Goal: Check status: Check status

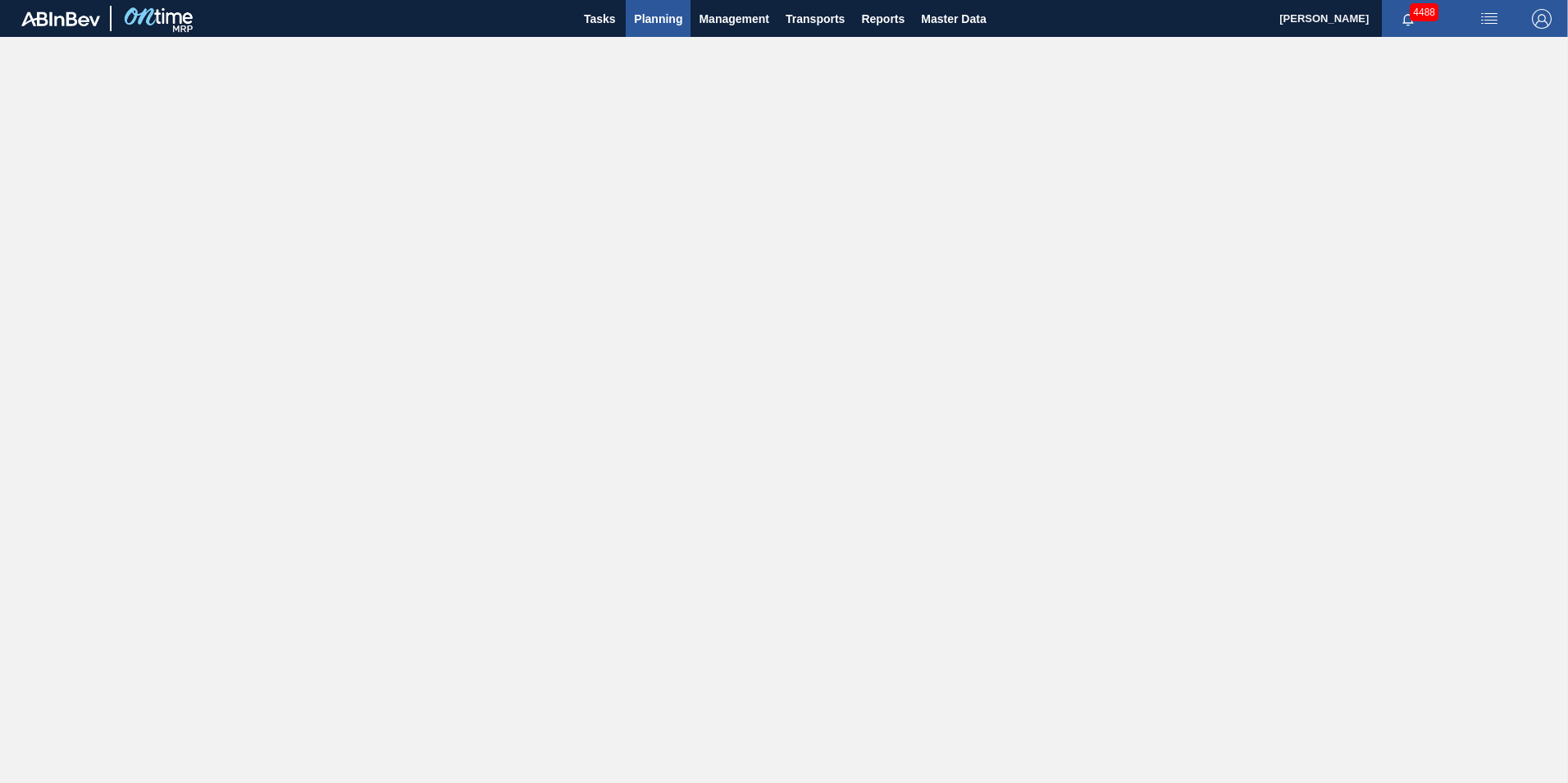
click at [658, 15] on span "Planning" at bounding box center [658, 19] width 48 height 20
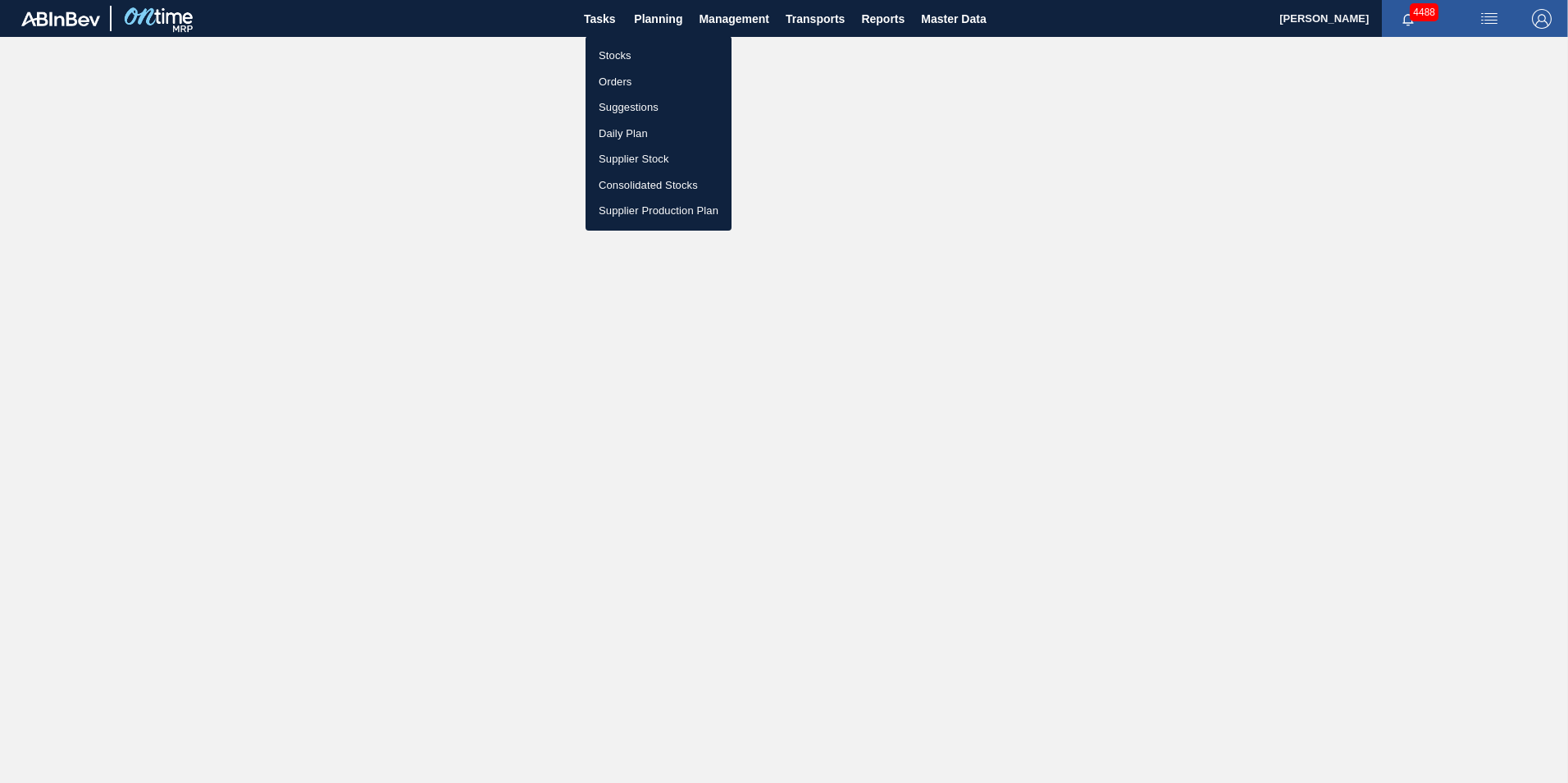
click at [626, 55] on li "Stocks" at bounding box center [658, 56] width 146 height 26
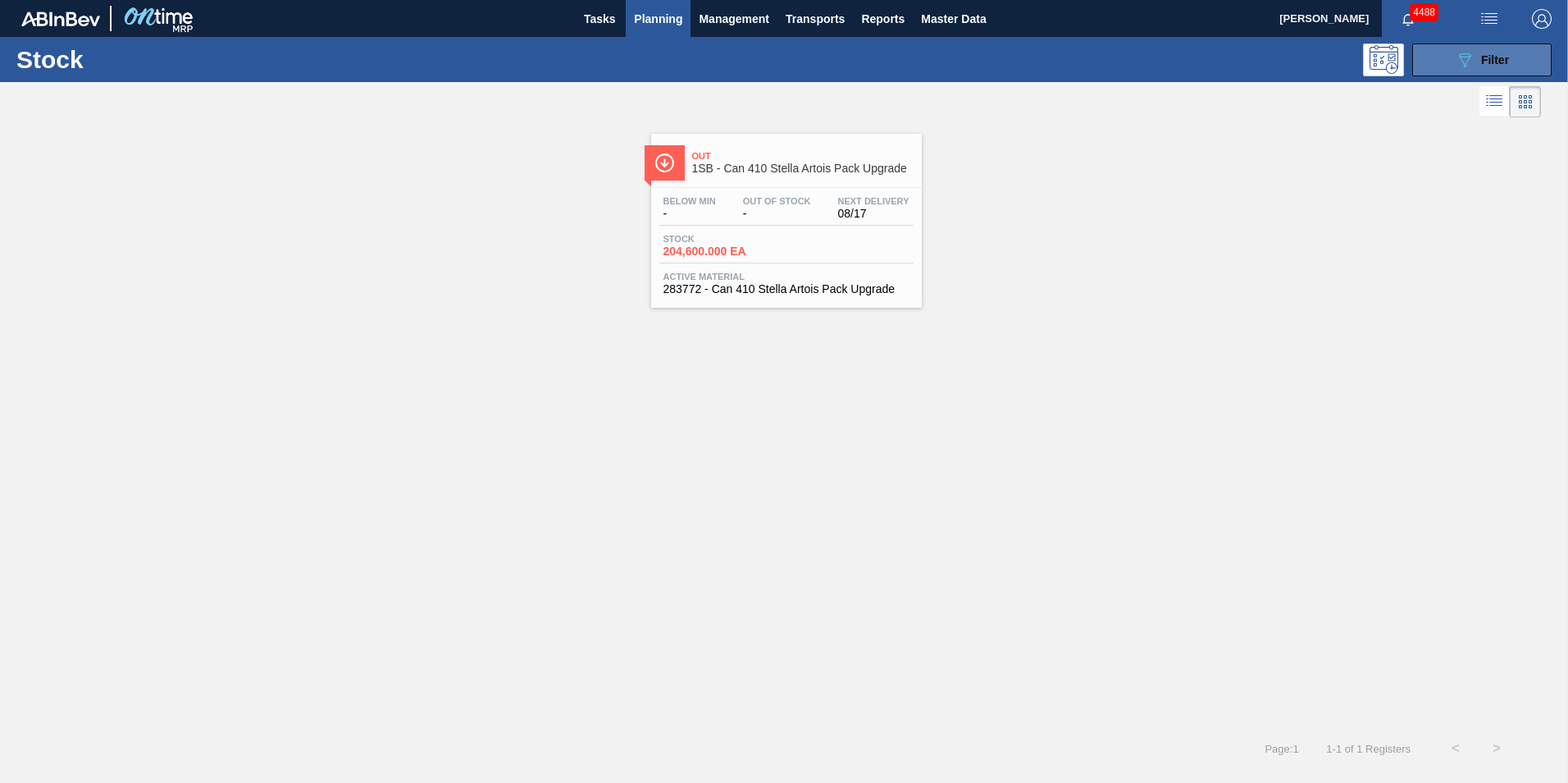
click at [1501, 60] on span "Filter" at bounding box center [1494, 60] width 28 height 13
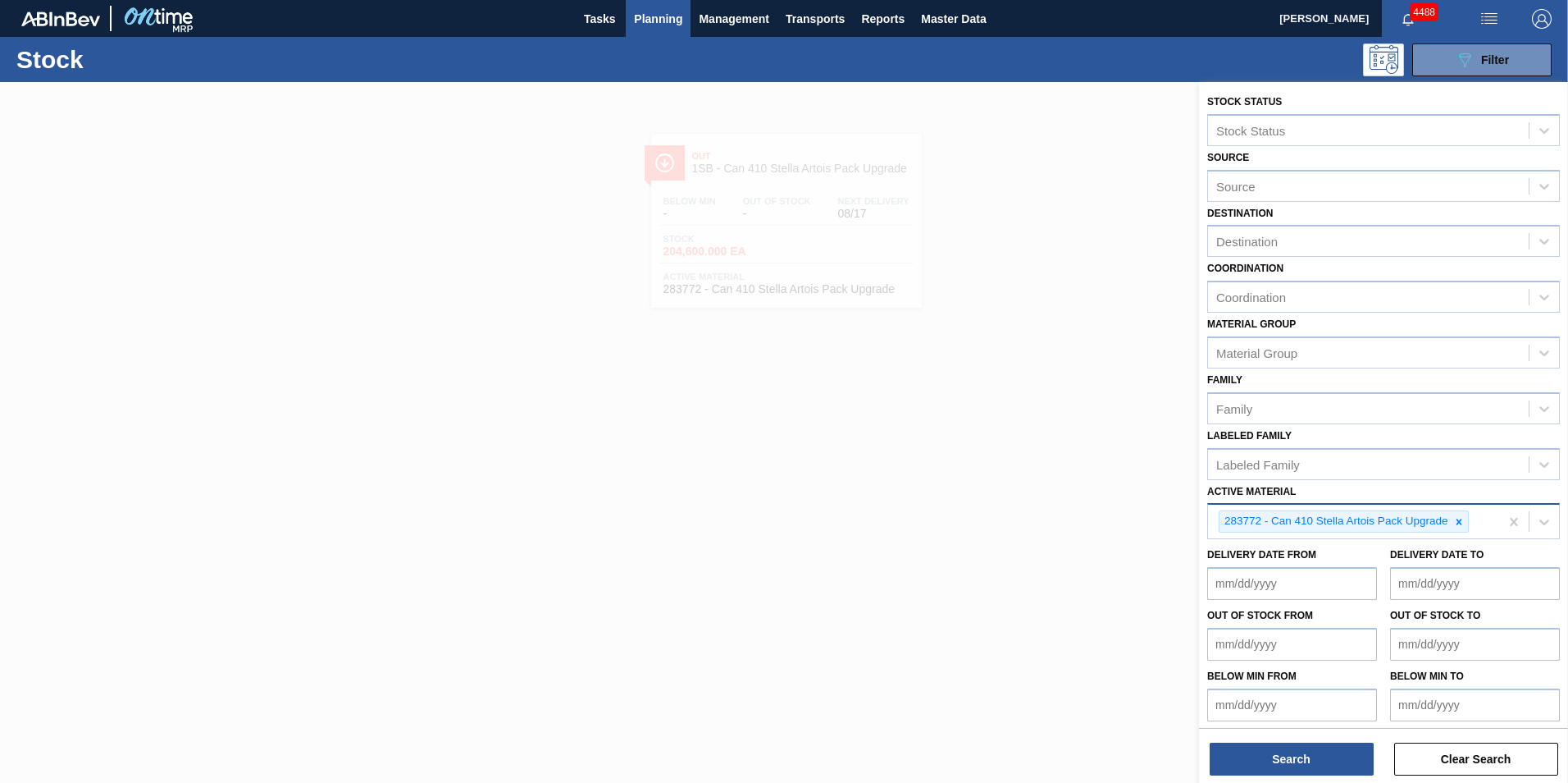
click at [1460, 523] on icon at bounding box center [1458, 521] width 11 height 11
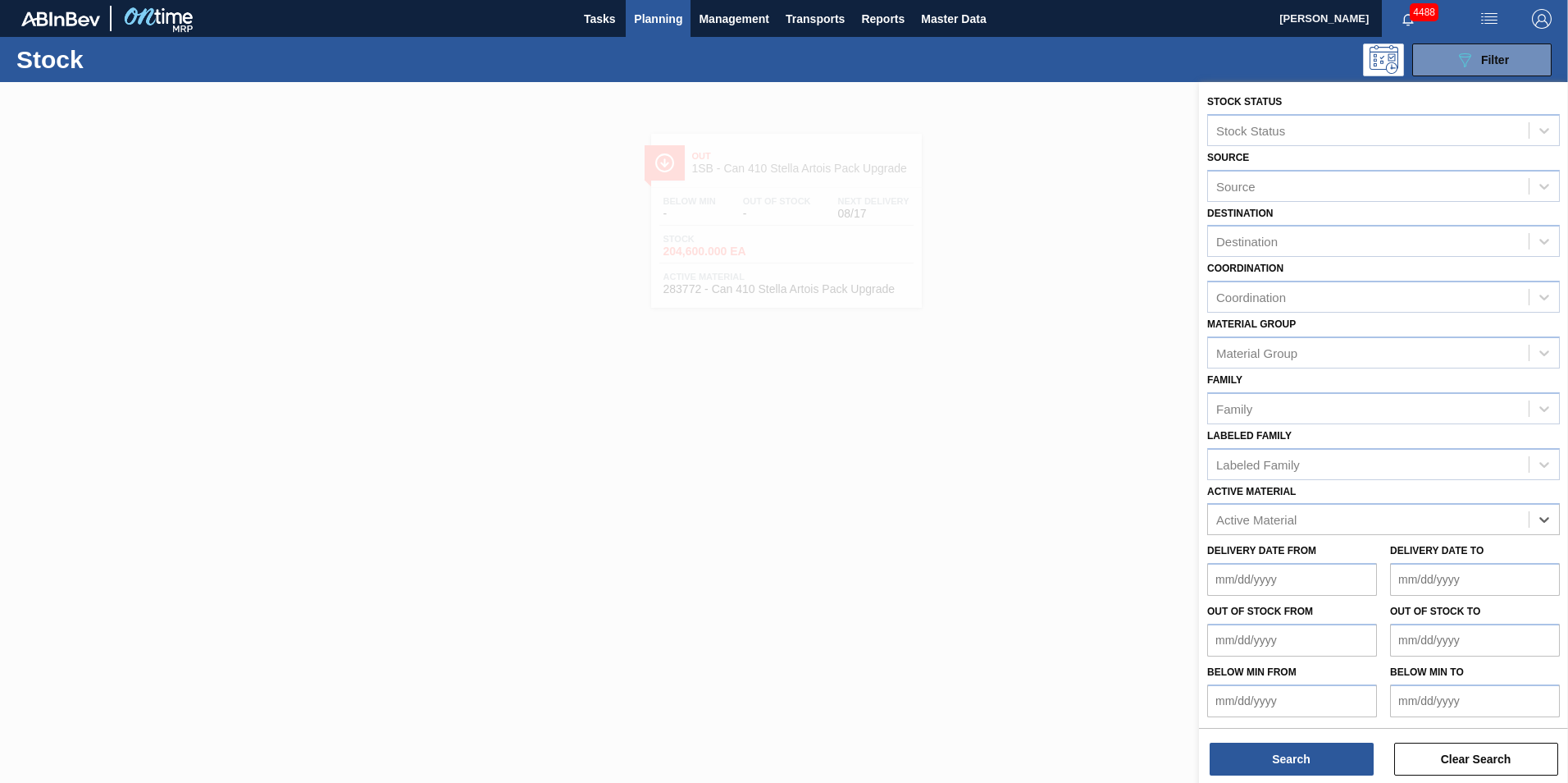
paste Material "285155"
type Material "285155"
click at [1294, 550] on div "285155 - Can-End Silver End Silver Tab (CDL)" at bounding box center [1383, 560] width 353 height 31
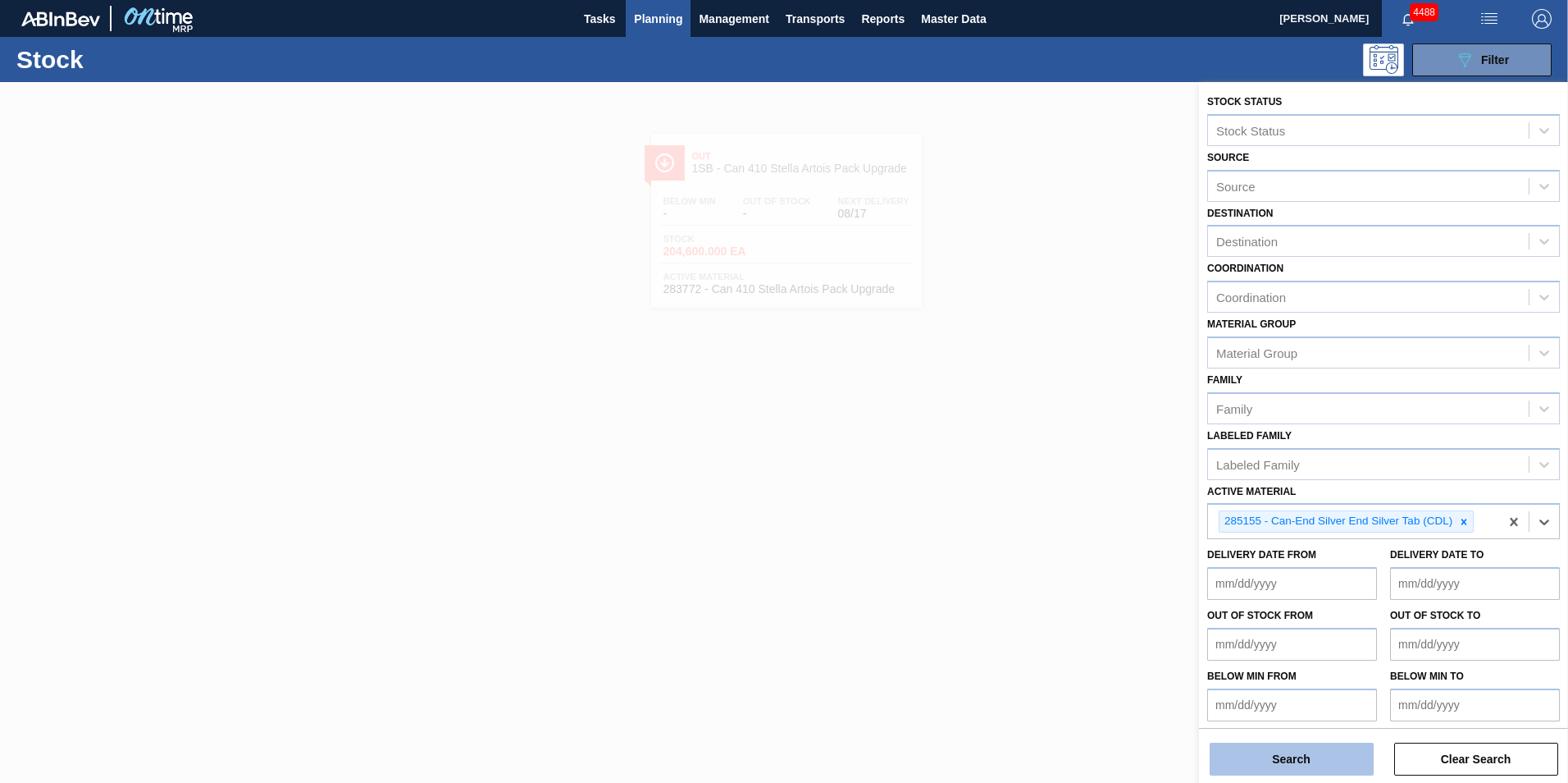
click at [1280, 752] on button "Search" at bounding box center [1292, 758] width 164 height 33
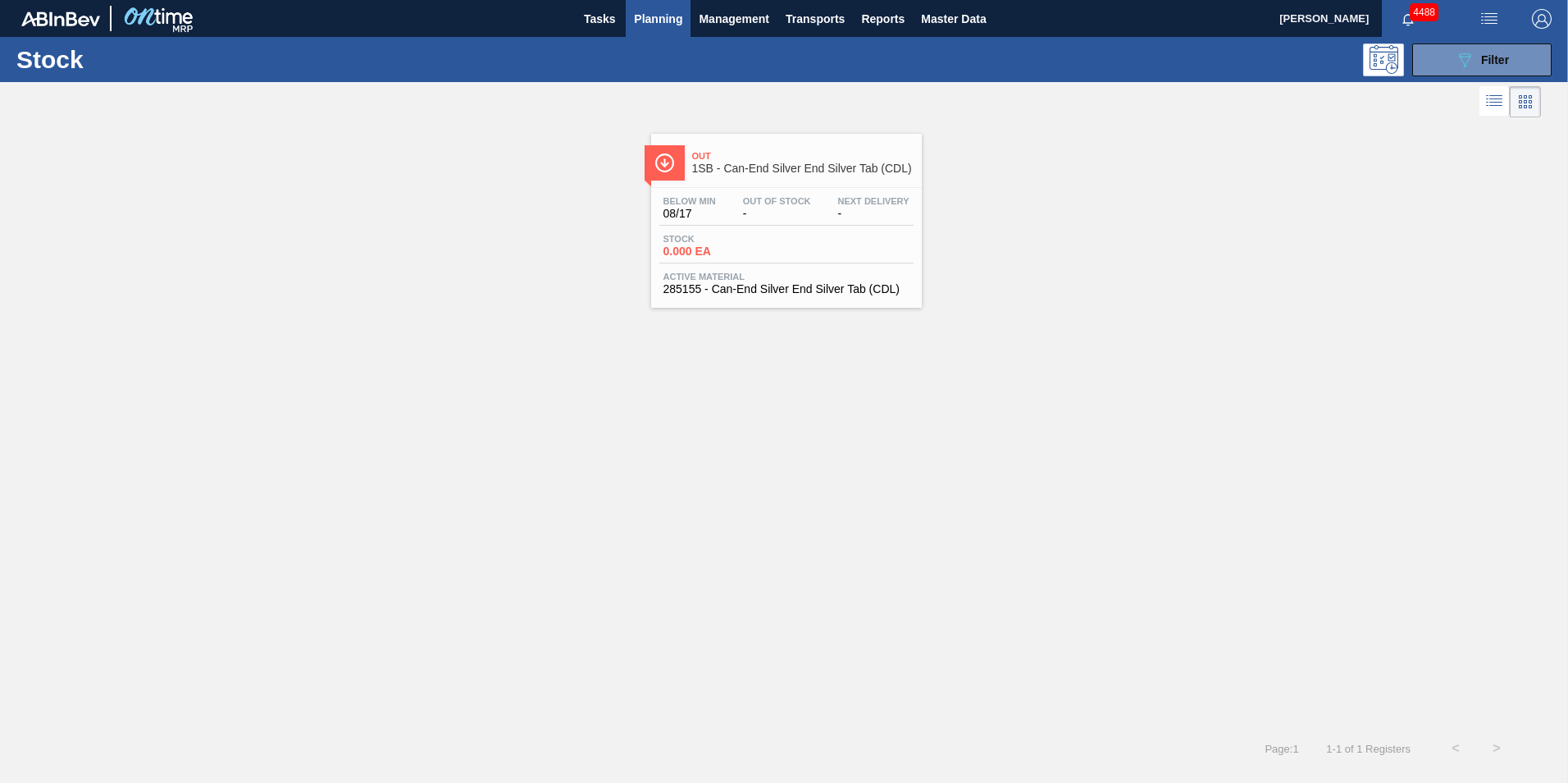
click at [755, 256] on span "0.000 EA" at bounding box center [720, 250] width 114 height 12
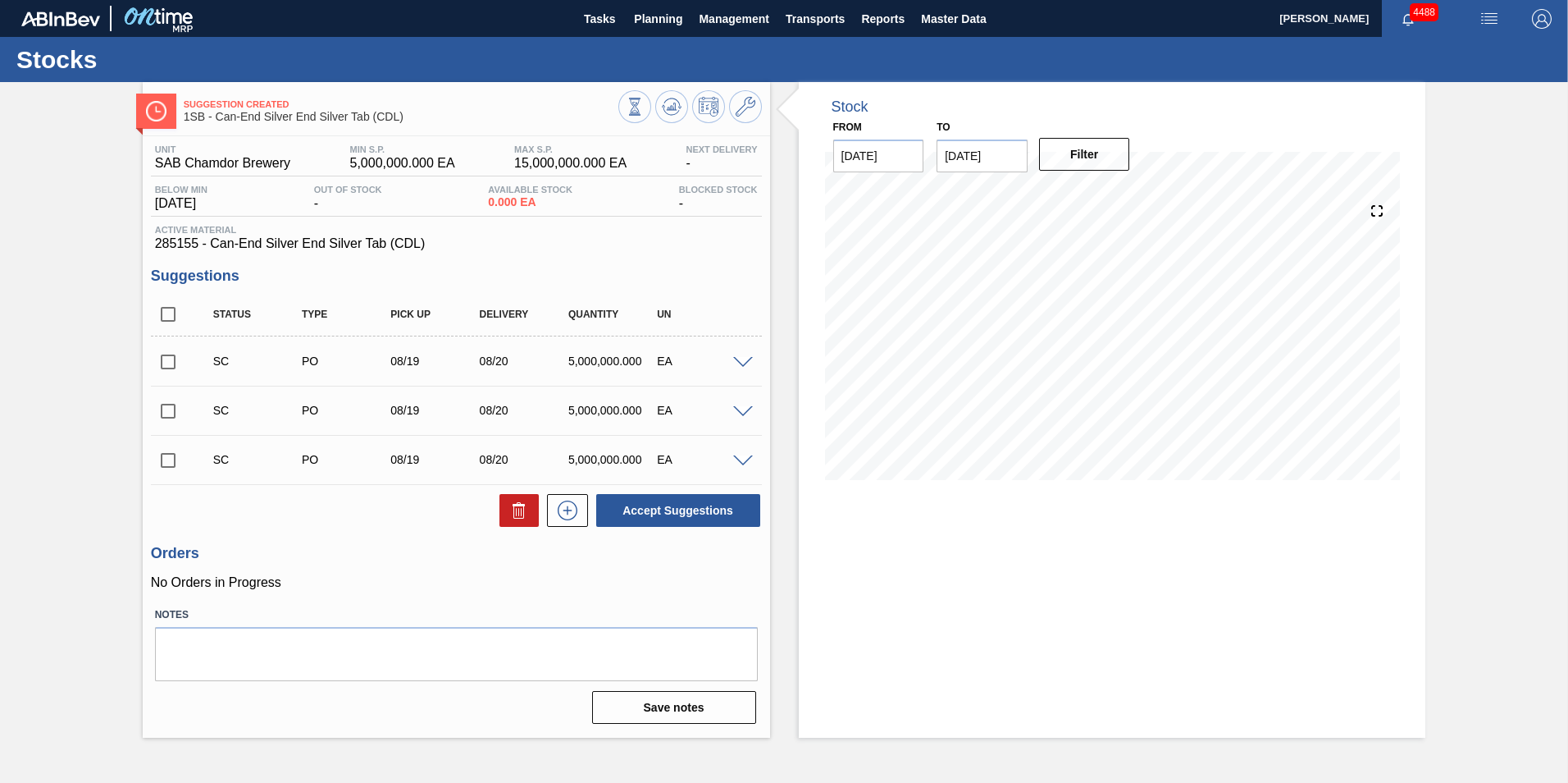
click at [167, 367] on input "checkbox" at bounding box center [168, 361] width 34 height 34
click at [740, 364] on span at bounding box center [743, 362] width 20 height 12
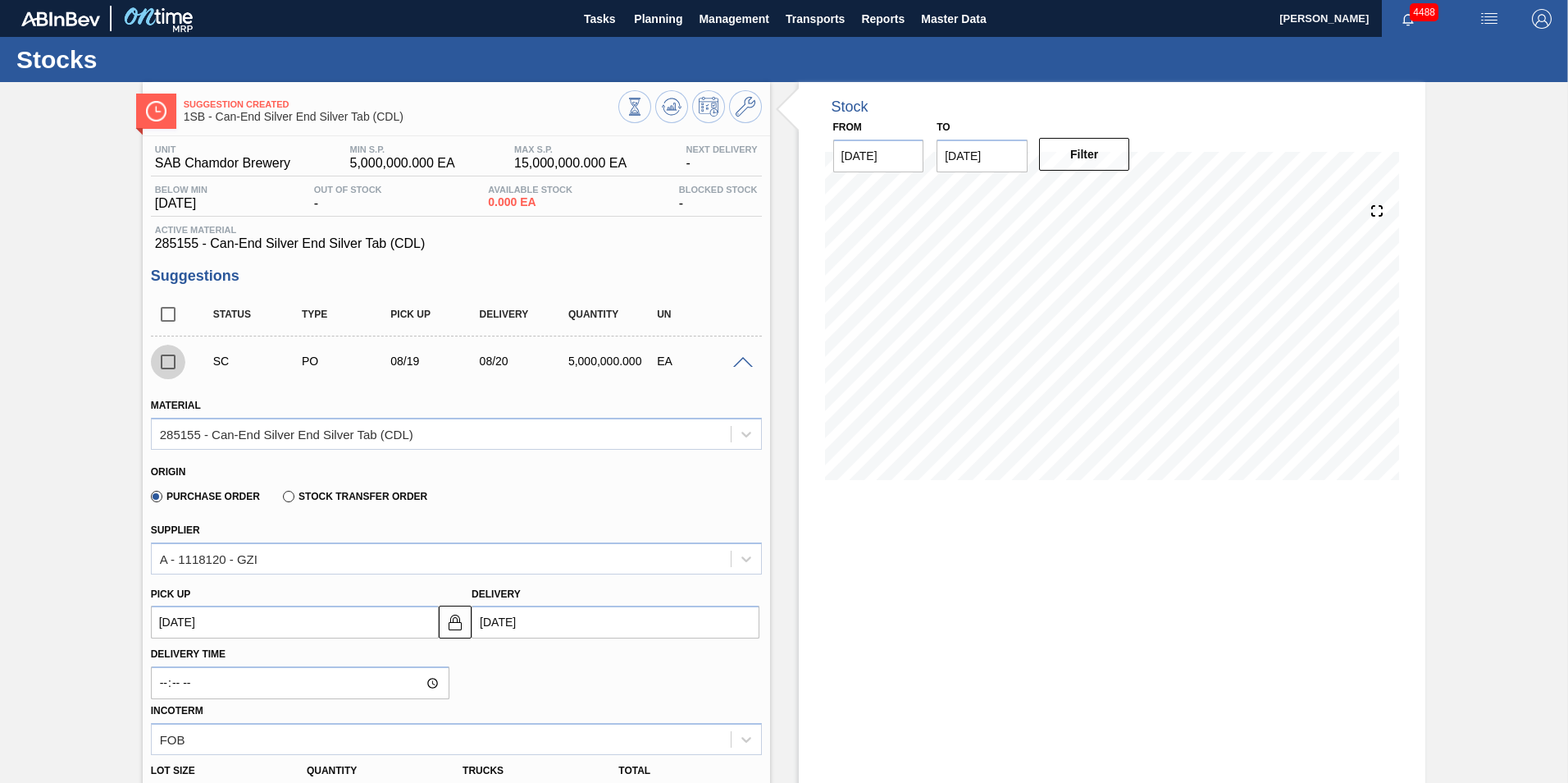
click at [161, 362] on input "checkbox" at bounding box center [168, 361] width 34 height 34
checkbox input "true"
click at [742, 359] on span at bounding box center [743, 362] width 20 height 12
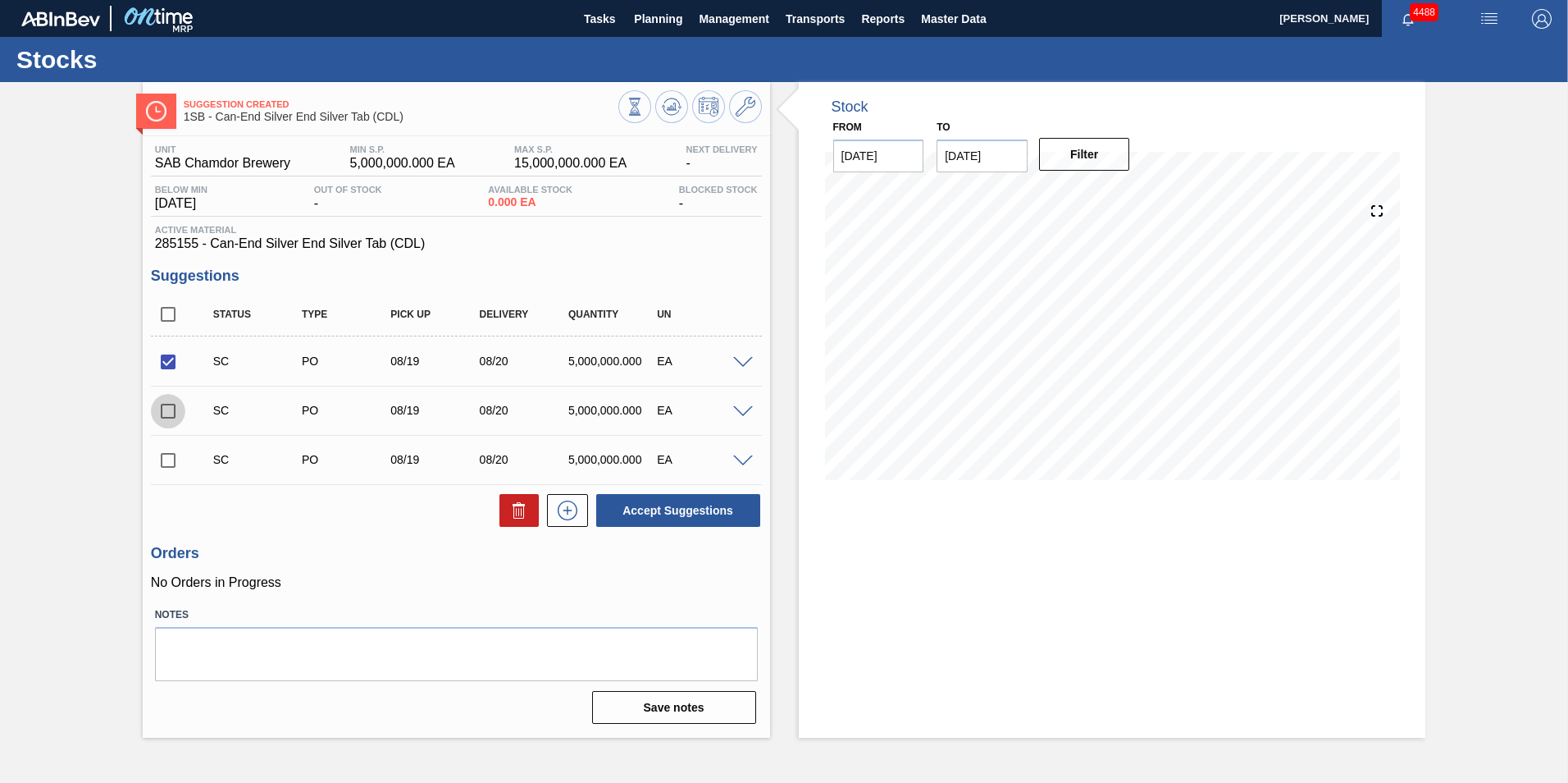
click at [166, 407] on input "checkbox" at bounding box center [168, 411] width 34 height 34
checkbox input "true"
click at [679, 505] on button "Accept Suggestions" at bounding box center [678, 509] width 164 height 33
checkbox input "false"
